Goal: Transaction & Acquisition: Purchase product/service

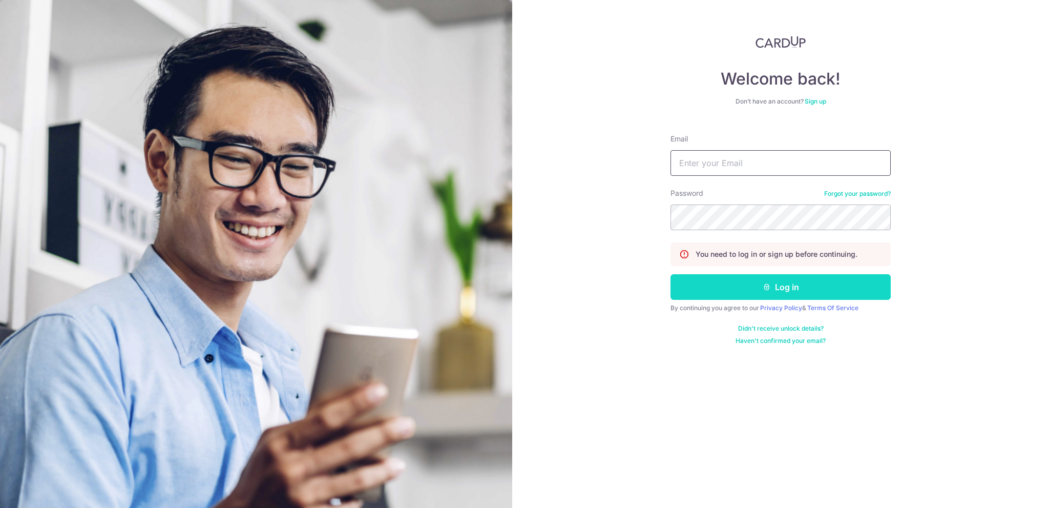
type input "[EMAIL_ADDRESS][PERSON_NAME][PERSON_NAME][DOMAIN_NAME]"
click at [785, 291] on button "Log in" at bounding box center [781, 287] width 220 height 26
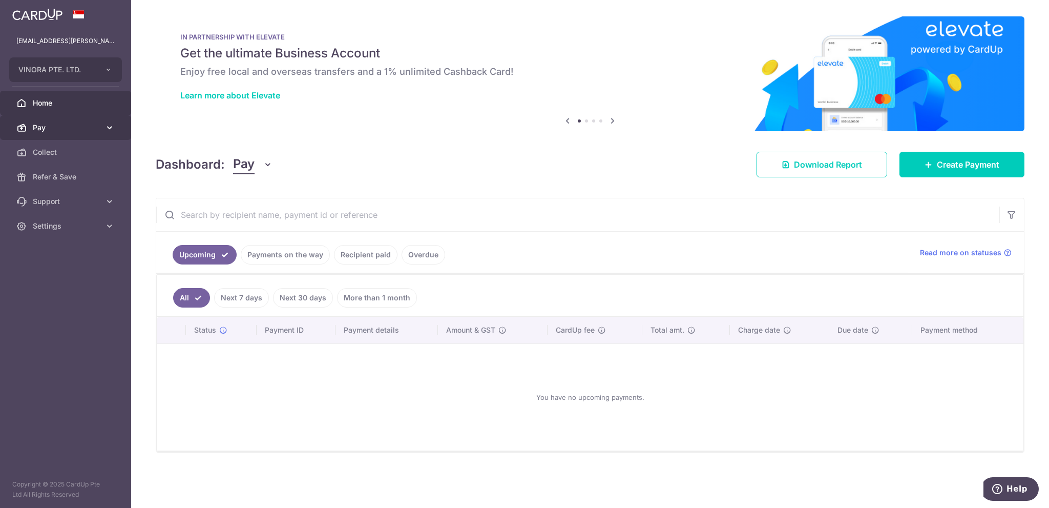
click at [73, 122] on span "Pay" at bounding box center [67, 127] width 68 height 10
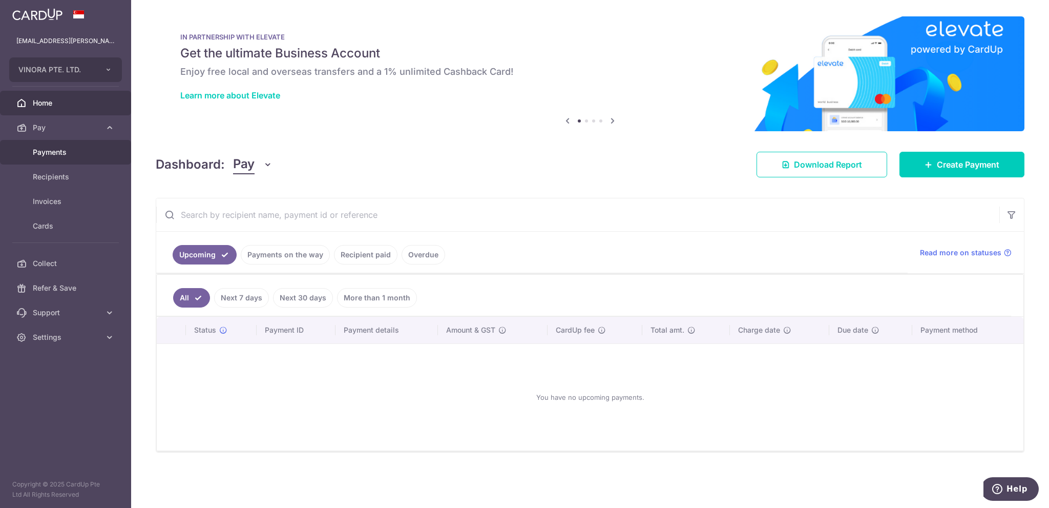
click at [78, 155] on span "Payments" at bounding box center [67, 152] width 68 height 10
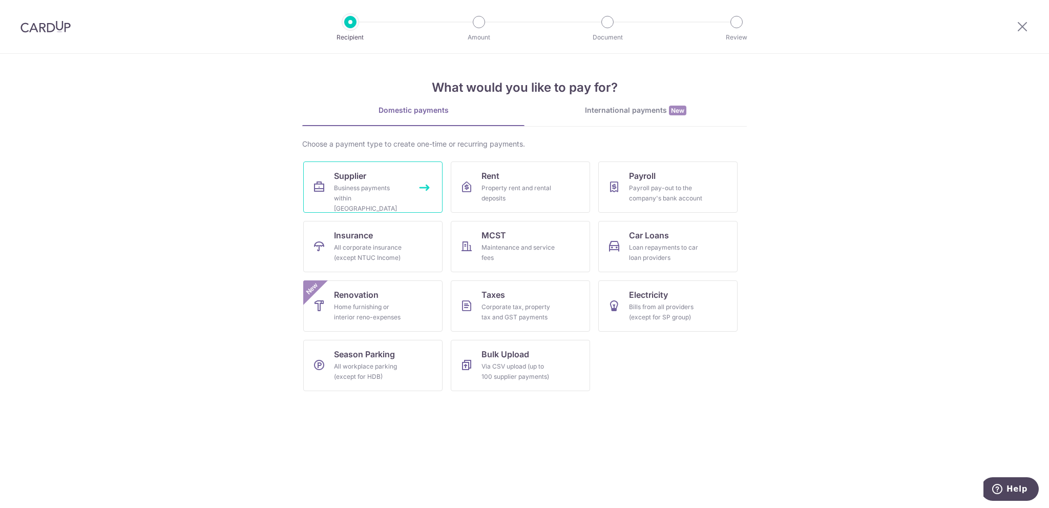
click at [356, 188] on div "Business payments within Singapore" at bounding box center [371, 198] width 74 height 31
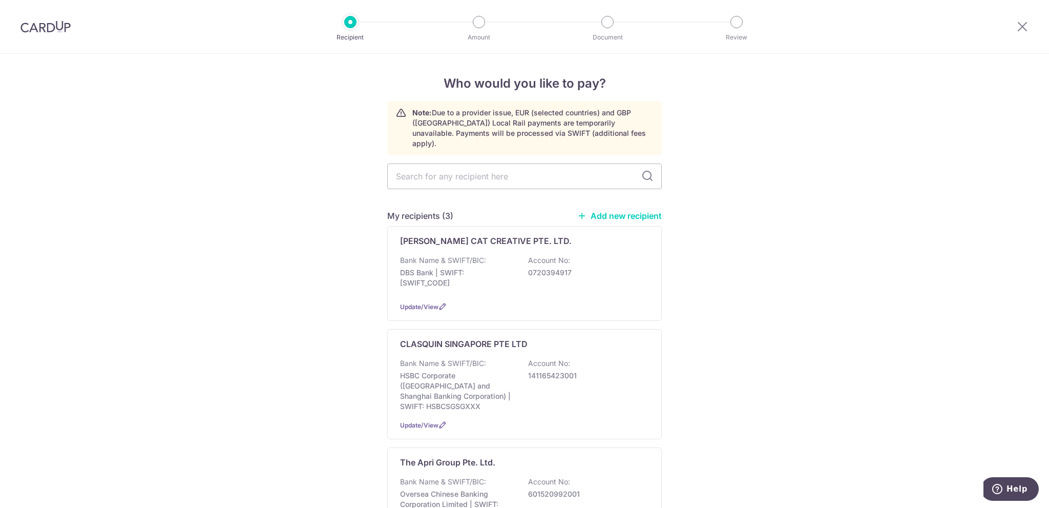
click at [607, 211] on link "Add new recipient" at bounding box center [620, 216] width 85 height 10
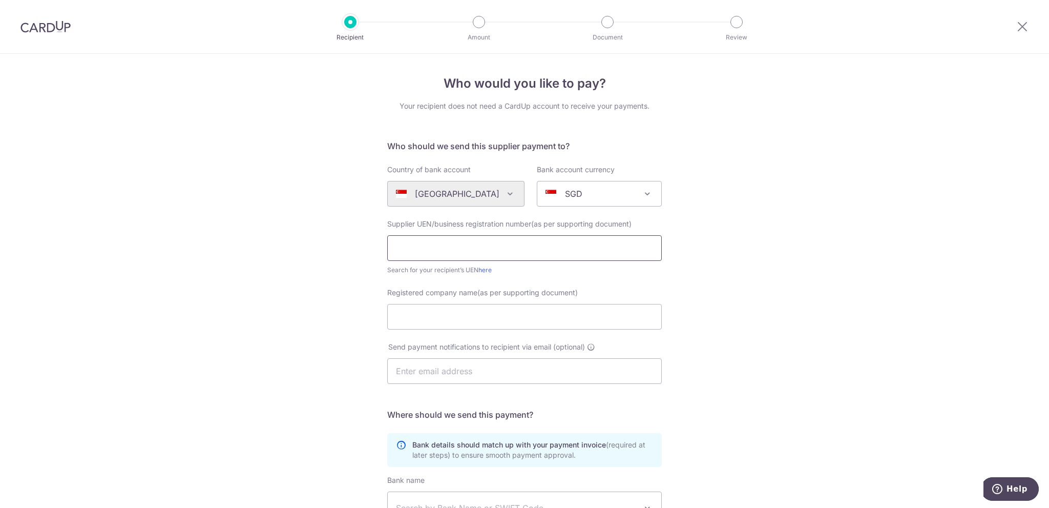
click at [488, 253] on input "text" at bounding box center [524, 248] width 275 height 26
click at [461, 243] on input "text" at bounding box center [524, 248] width 275 height 26
paste input "Provino Logistics Pte. Ltd.-"
click at [389, 248] on input "Provino Logistics Pte. Ltd." at bounding box center [524, 248] width 275 height 26
paste input "201821313N"
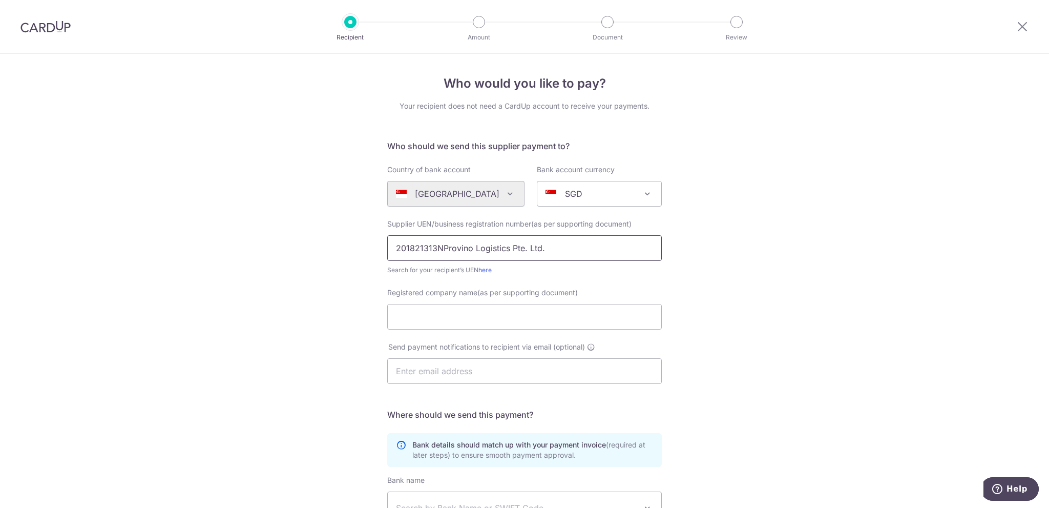
drag, startPoint x: 442, startPoint y: 247, endPoint x: 568, endPoint y: 251, distance: 125.6
click at [564, 250] on input "201821313NProvino Logistics Pte. Ltd." at bounding box center [524, 248] width 275 height 26
type input "201821313N"
drag, startPoint x: 445, startPoint y: 318, endPoint x: 469, endPoint y: 323, distance: 25.1
click at [445, 318] on input "Registered company name(as per supporting document)" at bounding box center [524, 317] width 275 height 26
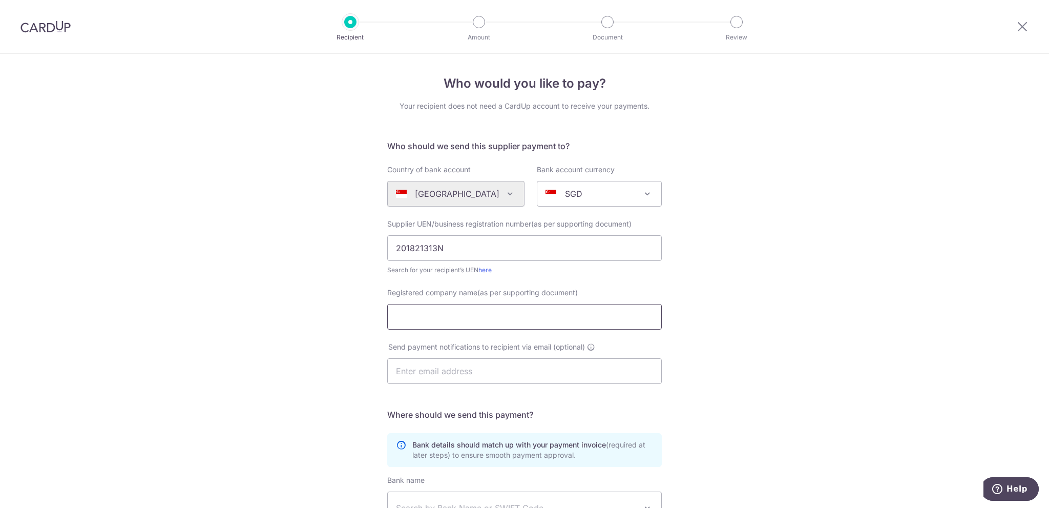
paste input "Provino Logistics Pte. Ltd."
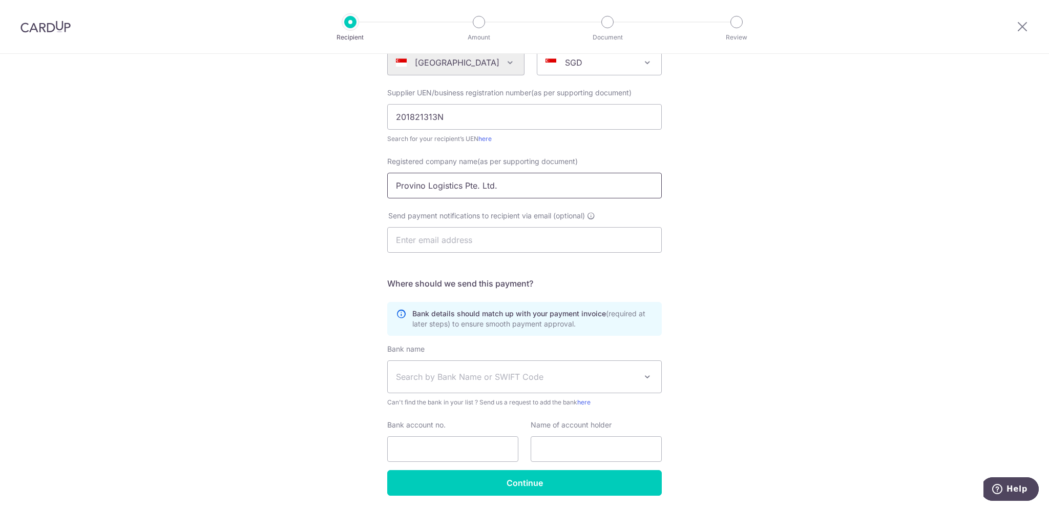
scroll to position [136, 0]
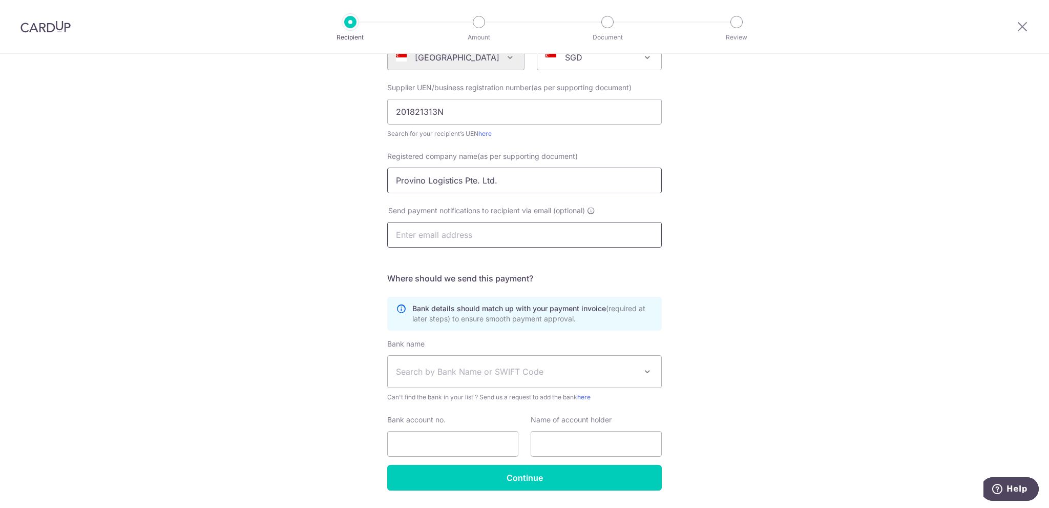
type input "Provino Logistics Pte. Ltd."
click at [482, 242] on input "text" at bounding box center [524, 235] width 275 height 26
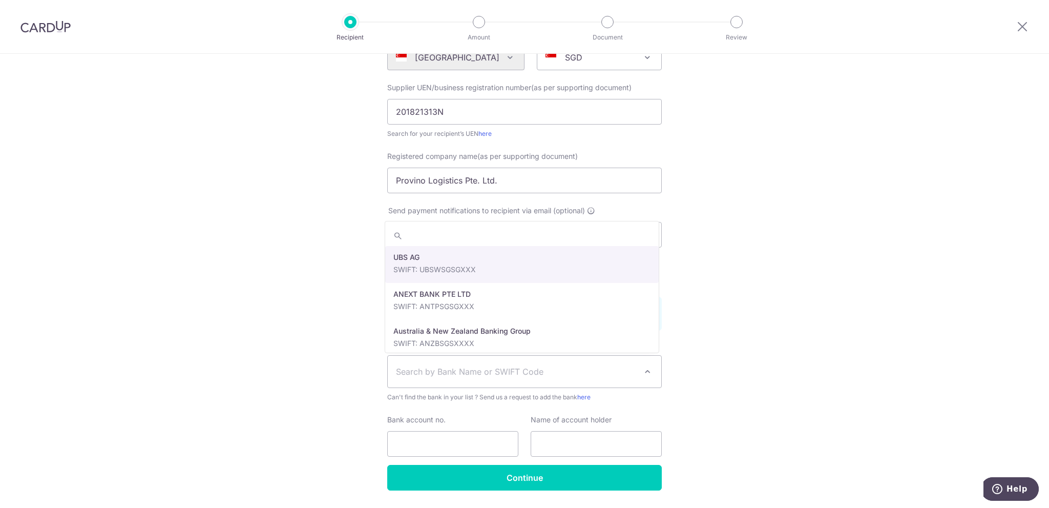
click at [560, 362] on span "Search by Bank Name or SWIFT Code" at bounding box center [525, 372] width 274 height 32
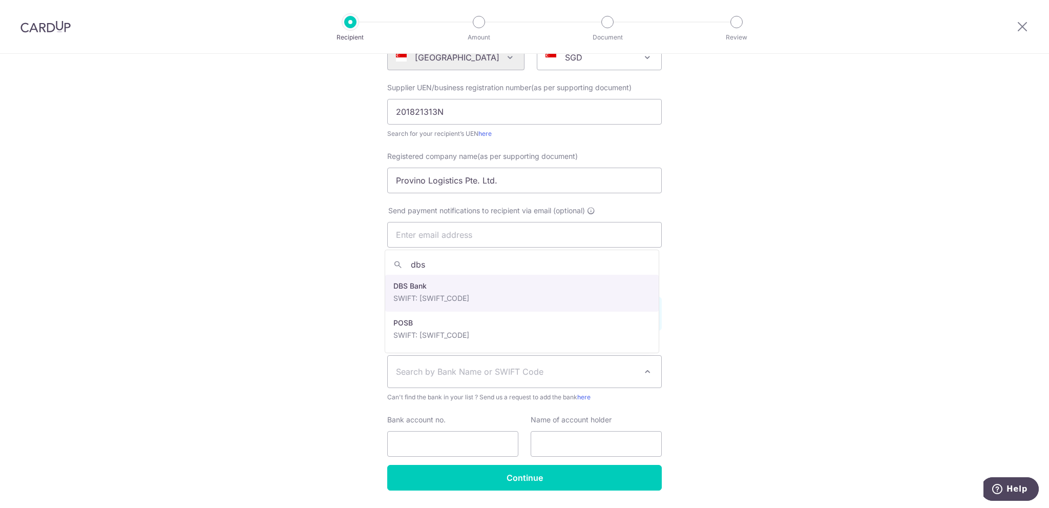
type input "dbs"
select select "6"
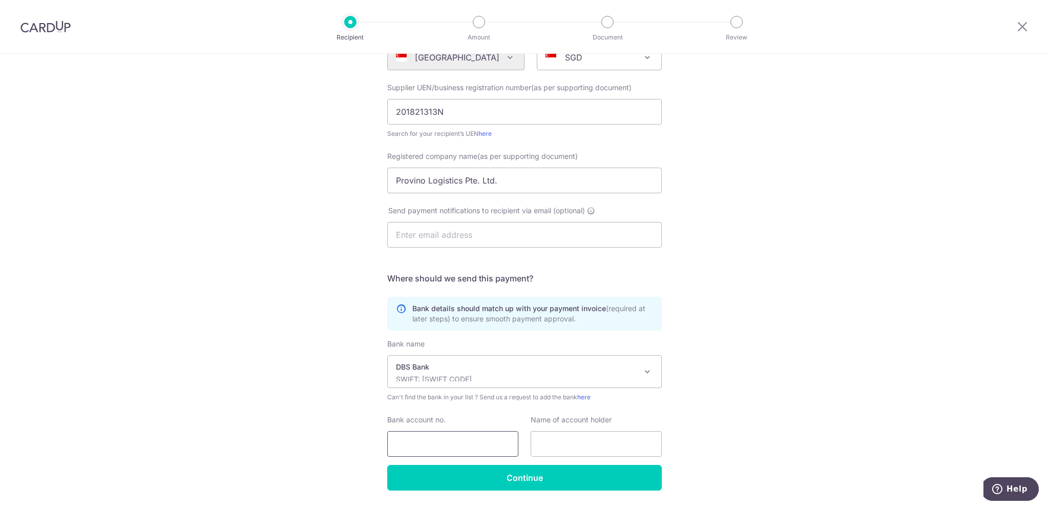
click at [444, 440] on input "Bank account no." at bounding box center [452, 444] width 131 height 26
paste input "072-004043-0"
type input "0720040430"
click at [610, 447] on input "text" at bounding box center [596, 444] width 131 height 26
drag, startPoint x: 514, startPoint y: 174, endPoint x: 328, endPoint y: 157, distance: 186.8
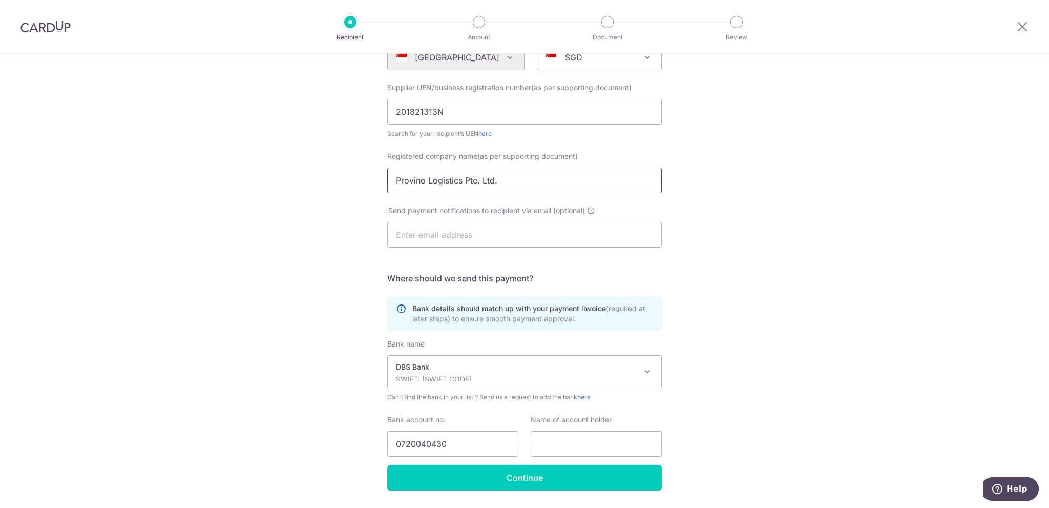
click at [339, 157] on div "Who would you like to pay? Your recipient does not need a CardUp account to rec…" at bounding box center [524, 227] width 1049 height 621
click at [571, 444] on input "text" at bounding box center [596, 444] width 131 height 26
paste input "Provino Logistics Pte. Ltd."
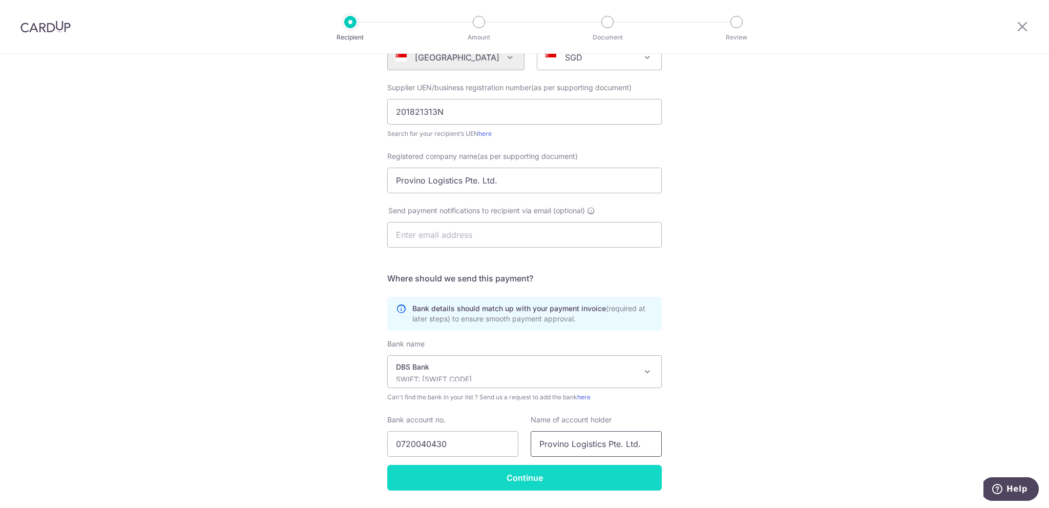
type input "Provino Logistics Pte. Ltd."
click at [600, 480] on input "Continue" at bounding box center [524, 478] width 275 height 26
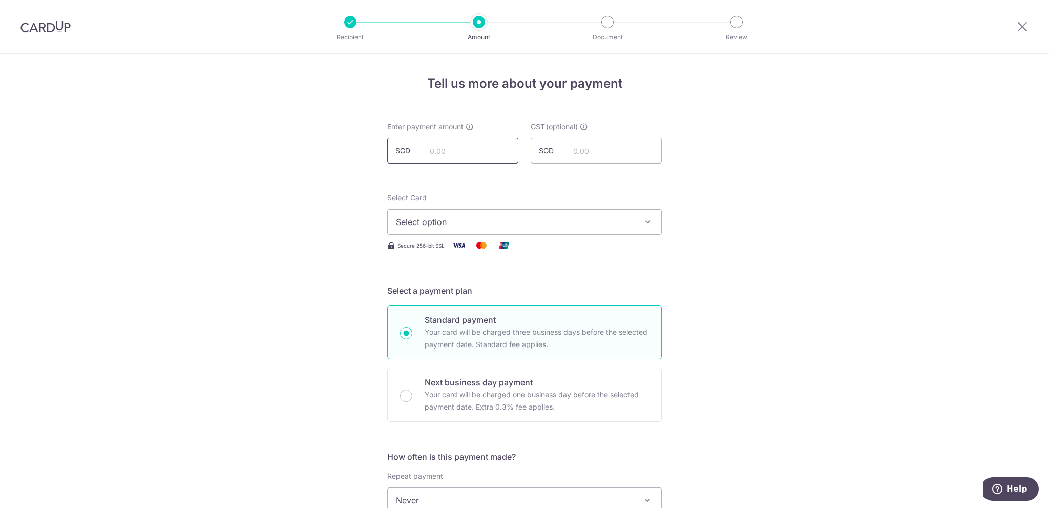
click at [462, 159] on input "text" at bounding box center [452, 151] width 131 height 26
paste input "2,705.34"
type input "2,705.34"
click at [508, 221] on span "Select option" at bounding box center [515, 222] width 239 height 12
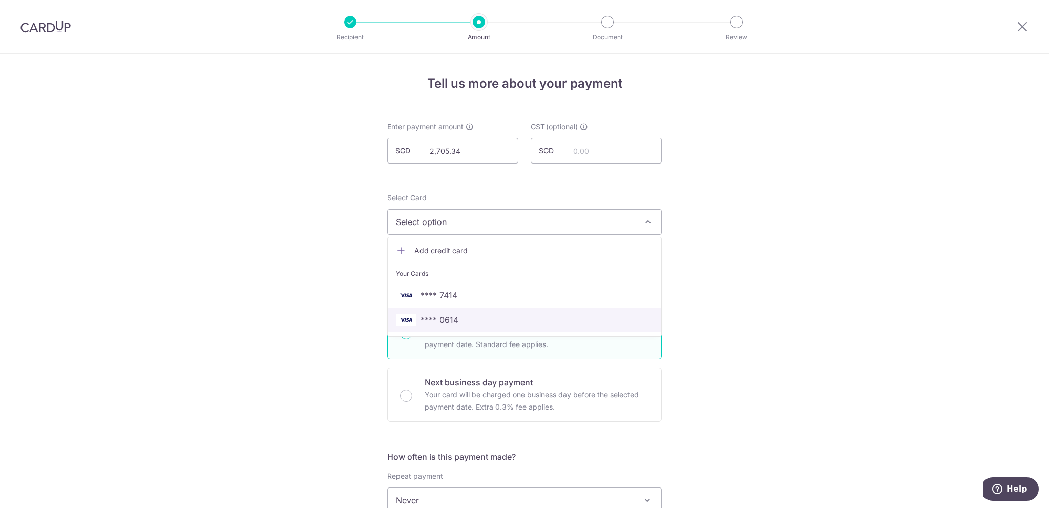
click at [497, 321] on span "**** 0614" at bounding box center [524, 320] width 257 height 12
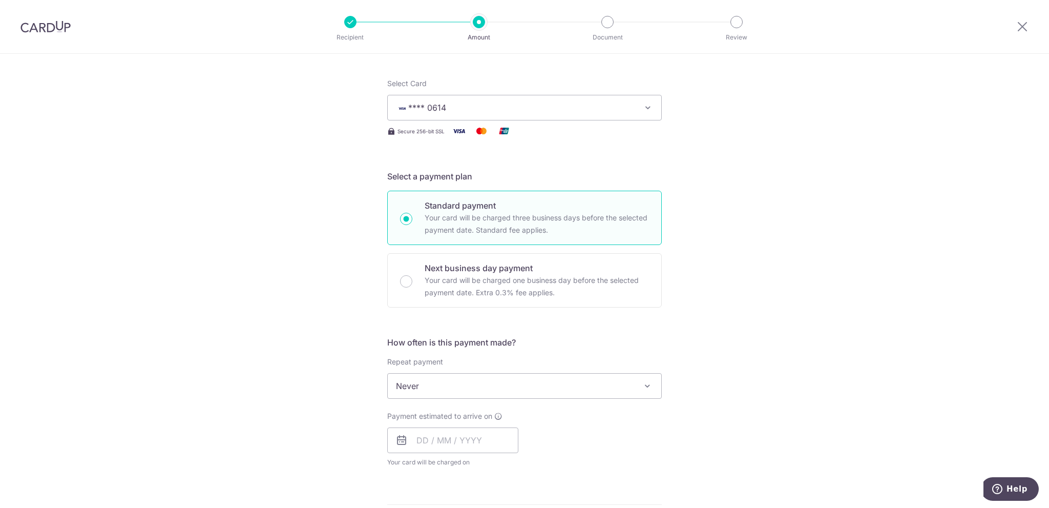
scroll to position [136, 0]
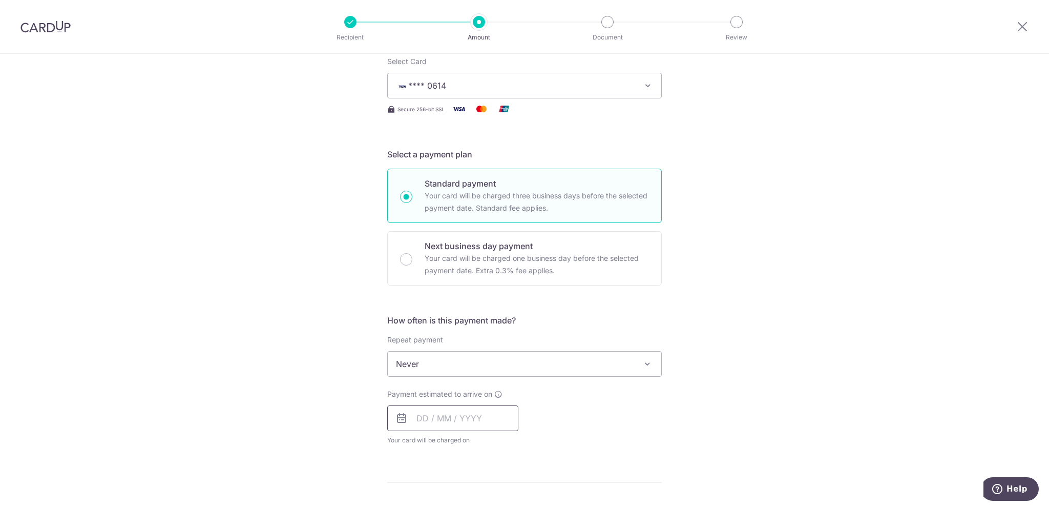
drag, startPoint x: 539, startPoint y: 405, endPoint x: 490, endPoint y: 416, distance: 49.9
click at [539, 405] on div "Payment estimated to arrive on Your card will be charged on for the first payme…" at bounding box center [524, 417] width 287 height 56
click at [480, 416] on input "text" at bounding box center [452, 418] width 131 height 26
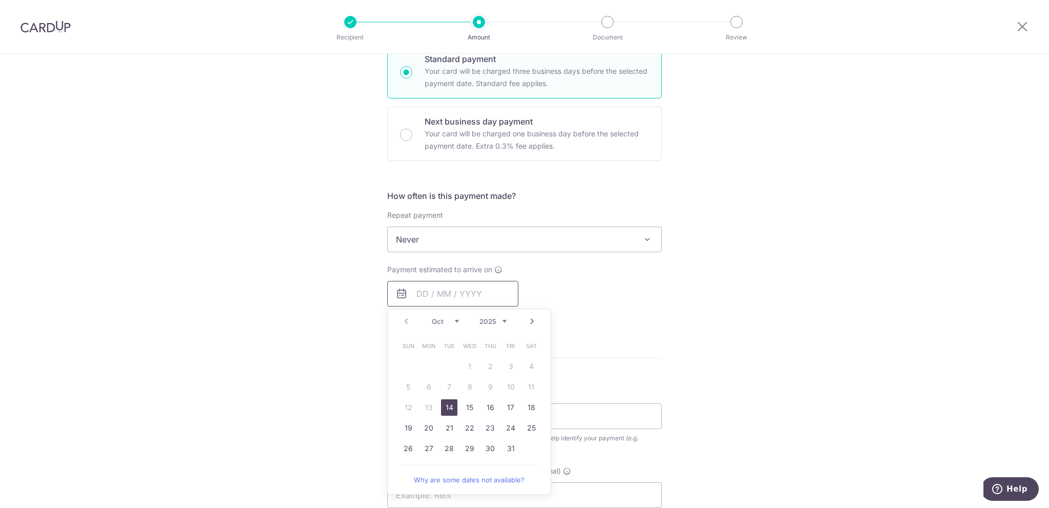
scroll to position [273, 0]
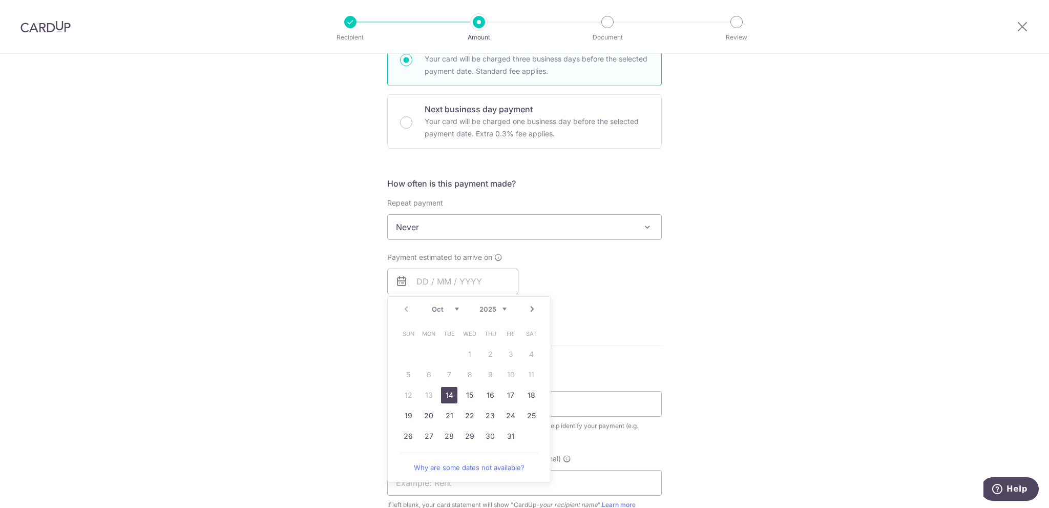
click at [449, 395] on link "14" at bounding box center [449, 395] width 16 height 16
type input "[DATE]"
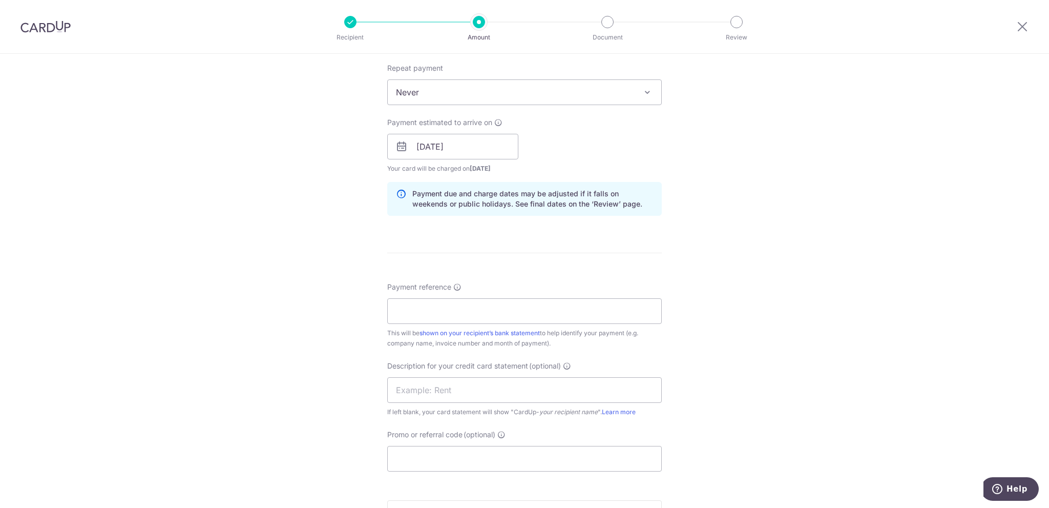
scroll to position [410, 0]
click at [592, 313] on input "Payment reference" at bounding box center [524, 309] width 275 height 26
click at [698, 292] on div "Tell us more about your payment Enter payment amount SGD 2,705.34 2705.34 GST (…" at bounding box center [524, 163] width 1049 height 1038
click at [453, 317] on input "Payment reference" at bounding box center [524, 309] width 275 height 26
click at [391, 310] on input "Jul-Aug Invoices" at bounding box center [524, 309] width 275 height 26
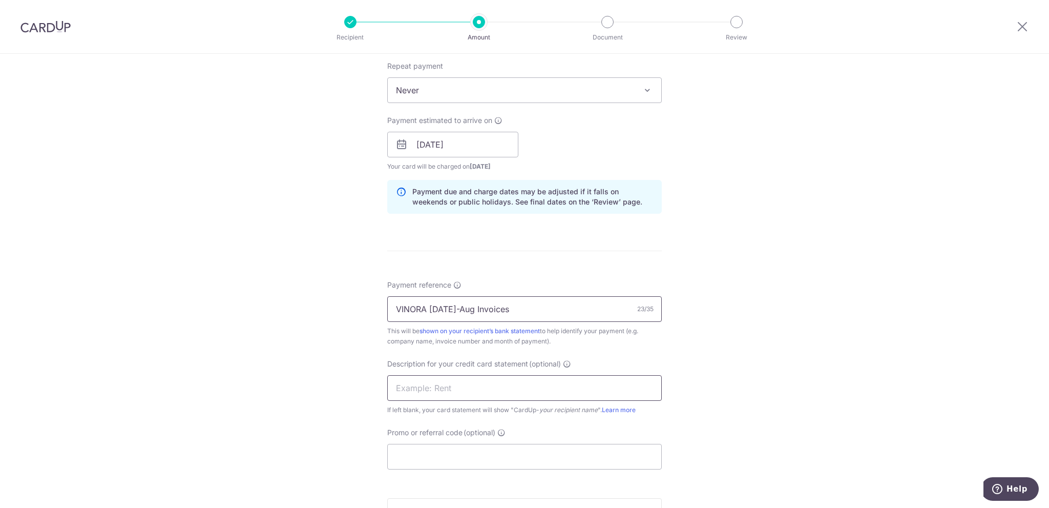
type input "VINORA Jul-Aug Invoices"
click at [462, 377] on input "text" at bounding box center [524, 388] width 275 height 26
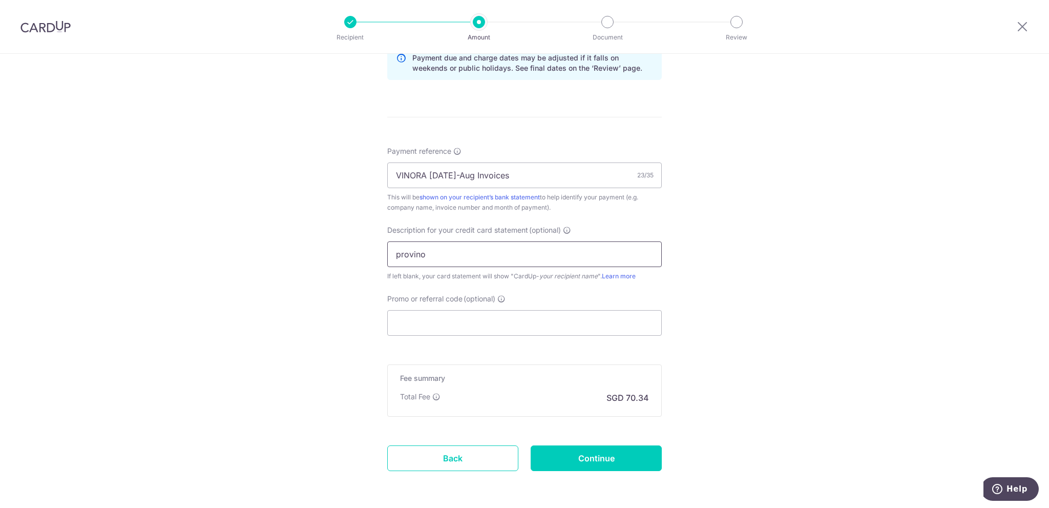
scroll to position [546, 0]
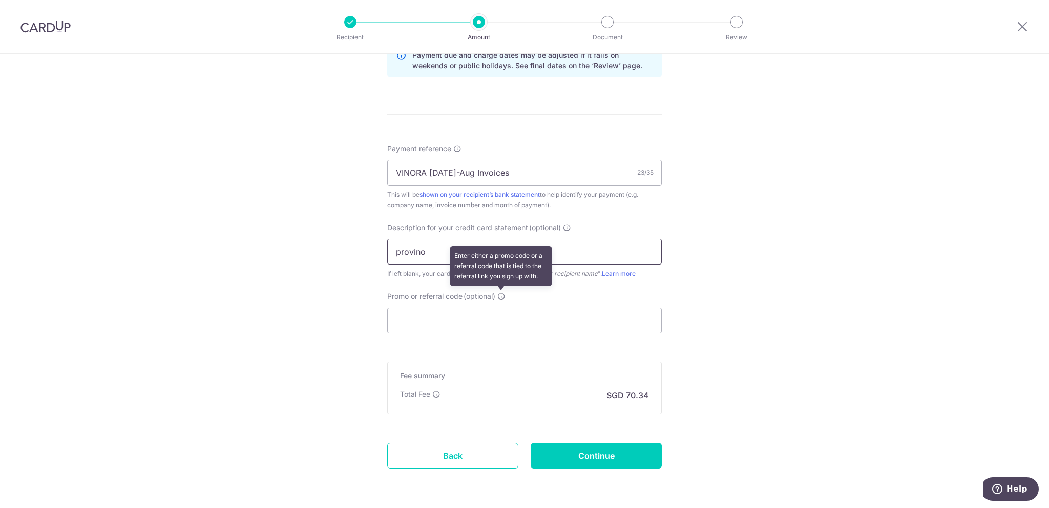
type input "provino"
click at [501, 294] on icon at bounding box center [502, 296] width 8 height 8
click at [501, 307] on input "Promo or referral code (optional) Enter either a promo code or a referral code …" at bounding box center [524, 320] width 275 height 26
paste input "BOFF185"
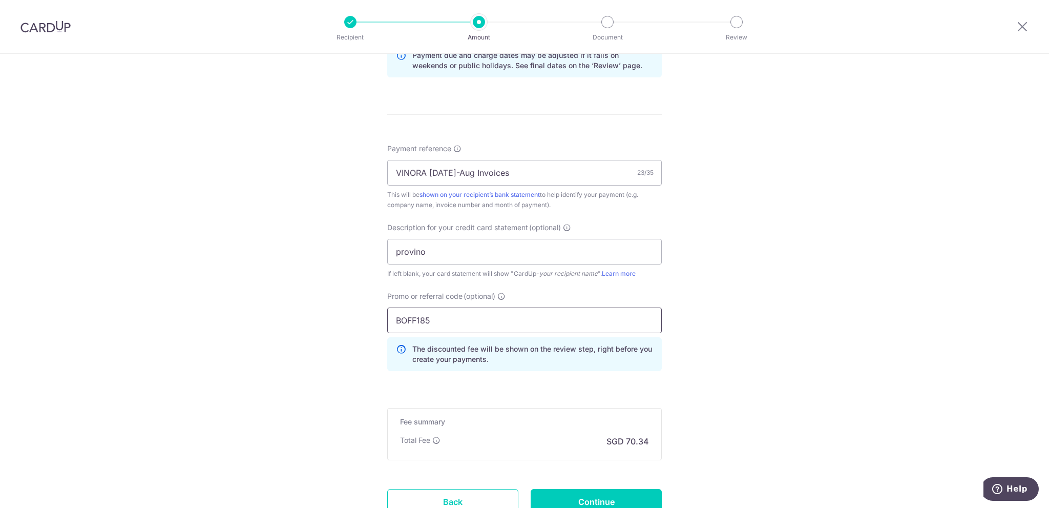
type input "BOFF185"
click at [702, 315] on div "Tell us more about your payment Enter payment amount SGD 2,705.34 2705.34 GST (…" at bounding box center [524, 50] width 1049 height 1084
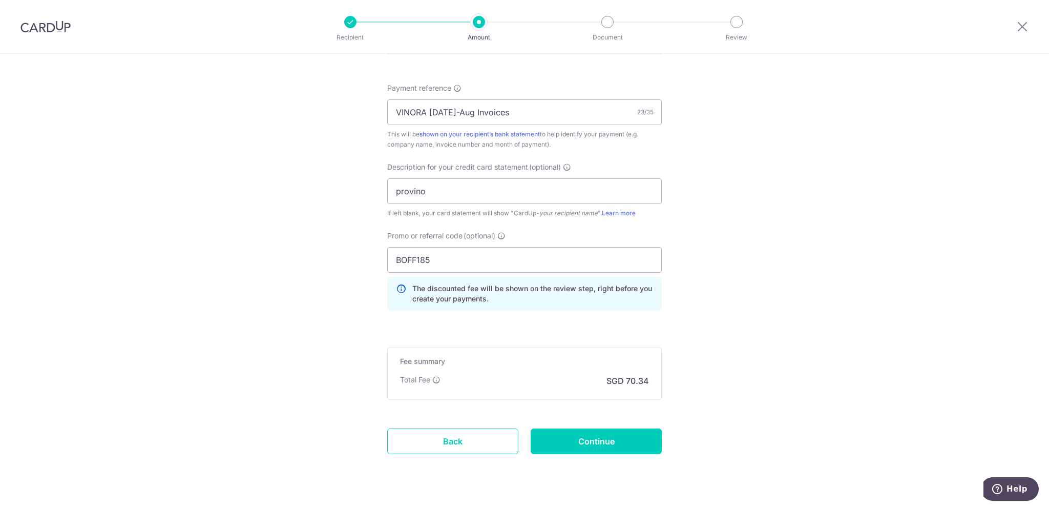
scroll to position [628, 0]
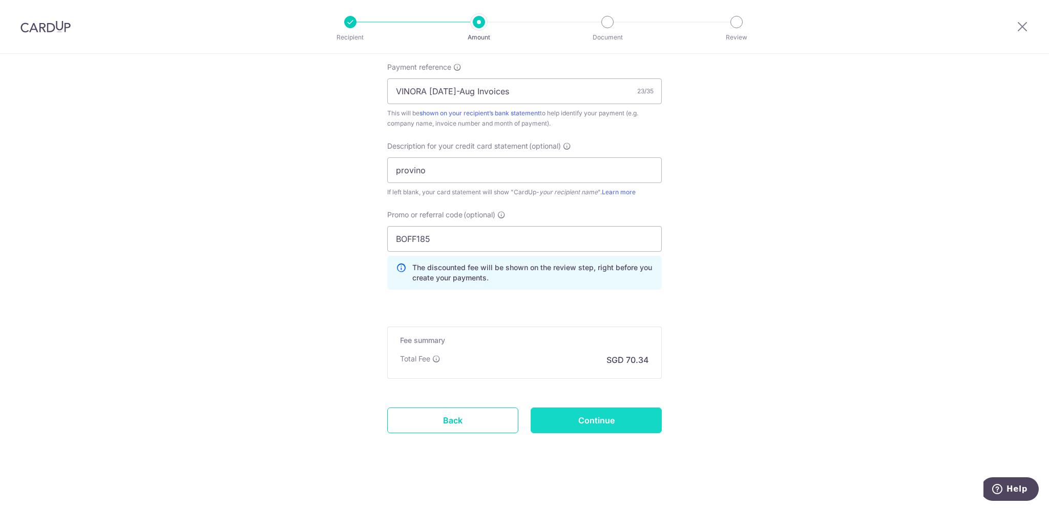
click at [581, 418] on input "Continue" at bounding box center [596, 420] width 131 height 26
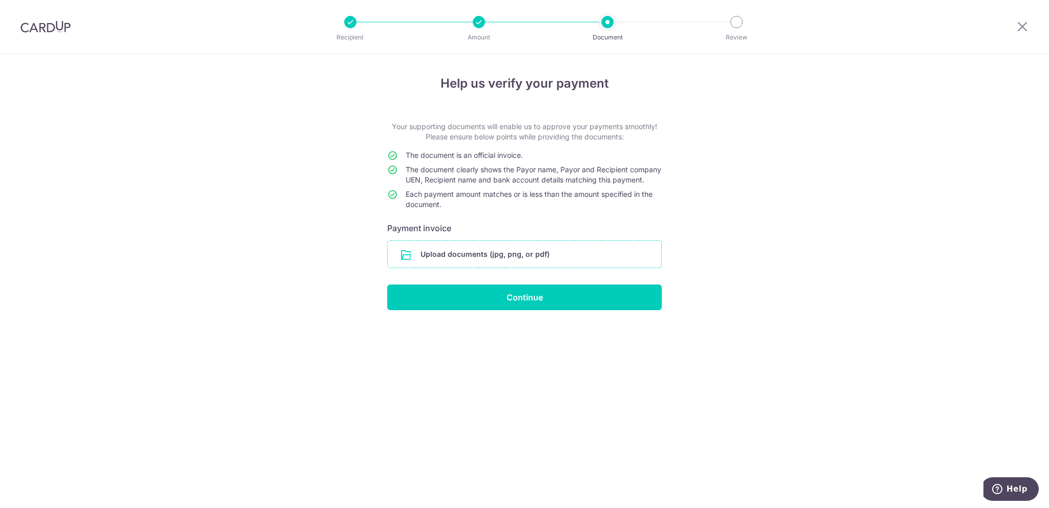
click at [501, 267] on input "file" at bounding box center [525, 254] width 274 height 27
click at [492, 267] on input "file" at bounding box center [525, 254] width 274 height 27
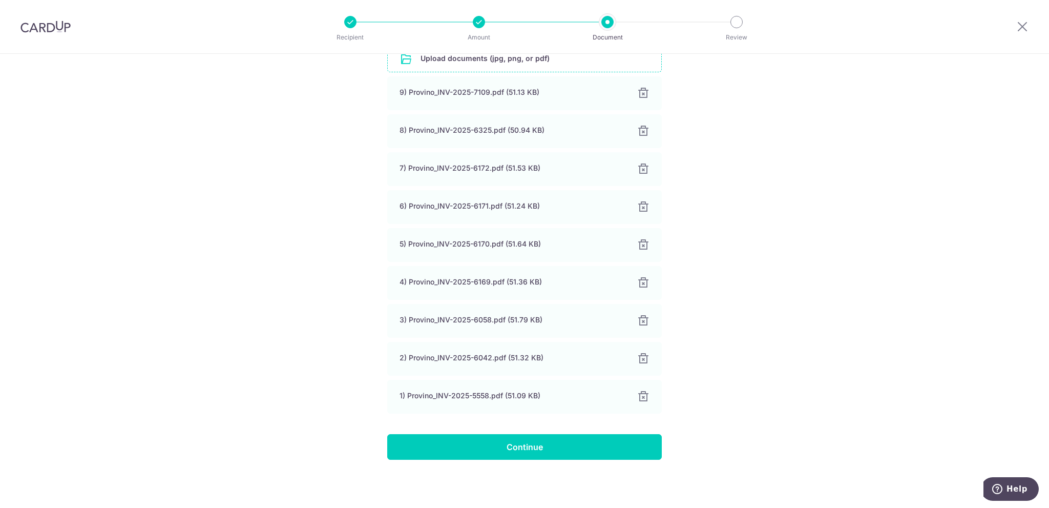
scroll to position [205, 0]
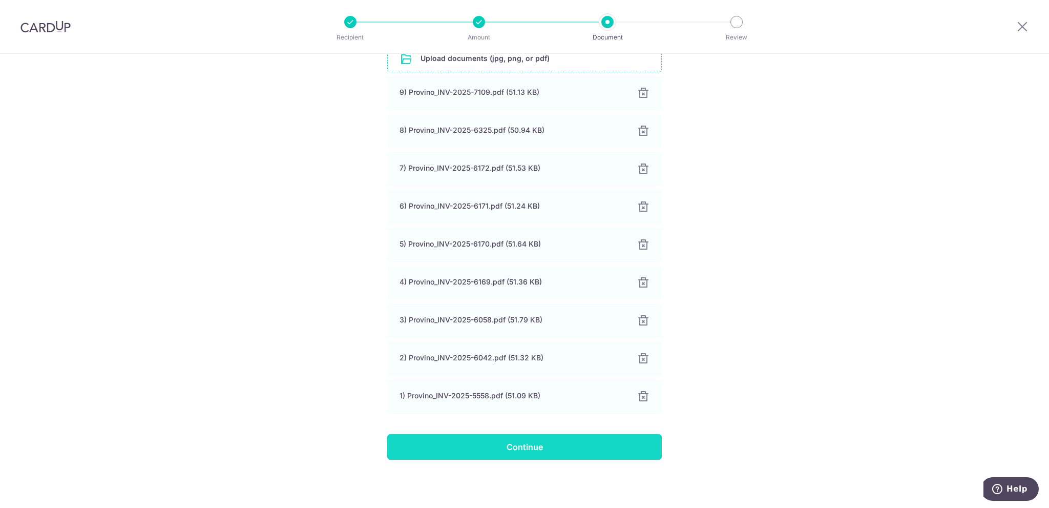
click at [525, 449] on input "Continue" at bounding box center [524, 447] width 275 height 26
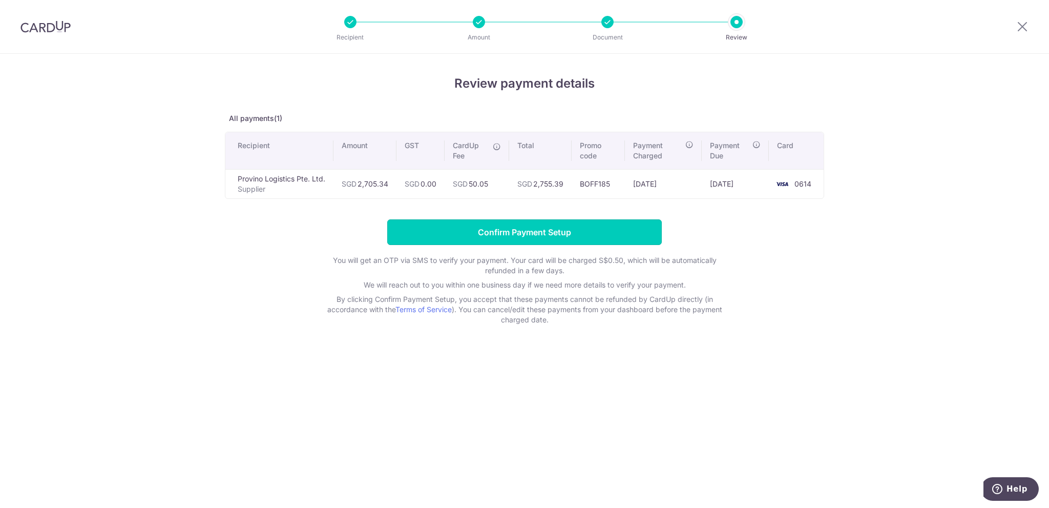
drag, startPoint x: 569, startPoint y: 228, endPoint x: 586, endPoint y: 332, distance: 105.9
click at [593, 305] on form "Confirm Payment Setup You will get an OTP via SMS to verify your payment. Your …" at bounding box center [525, 272] width 600 height 106
click at [549, 238] on input "Confirm Payment Setup" at bounding box center [524, 232] width 275 height 26
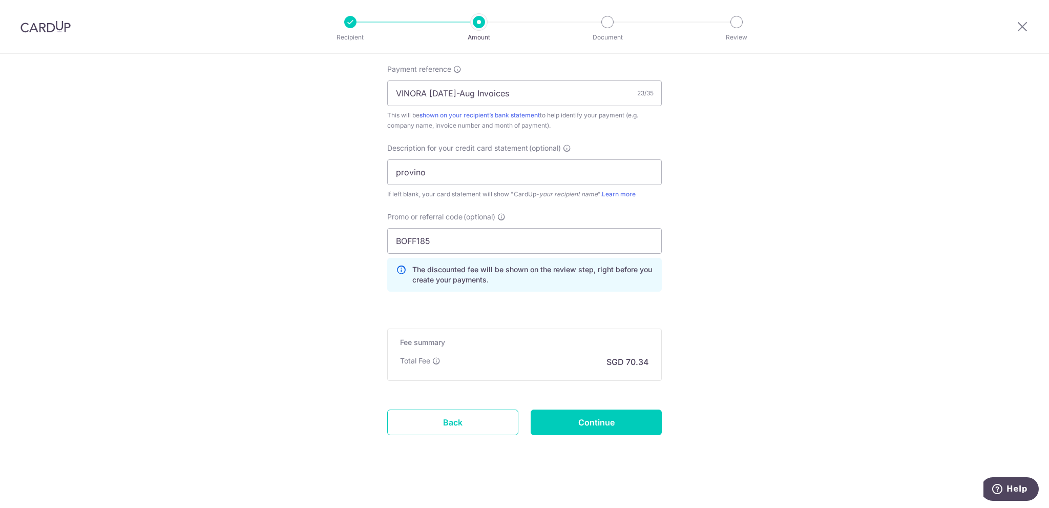
scroll to position [670, 0]
click at [505, 423] on link "Back" at bounding box center [452, 420] width 131 height 26
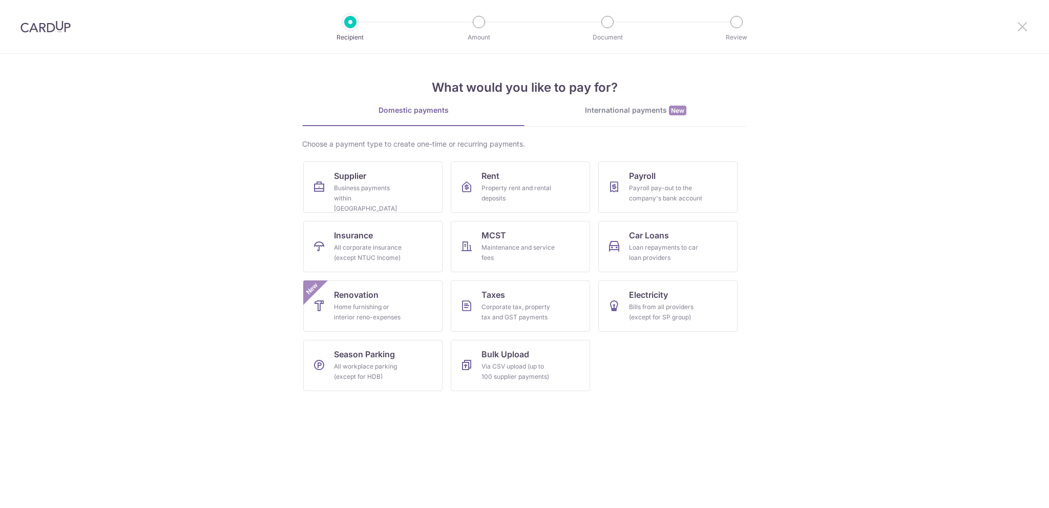
click at [1017, 20] on icon at bounding box center [1023, 26] width 12 height 13
